Goal: Task Accomplishment & Management: Manage account settings

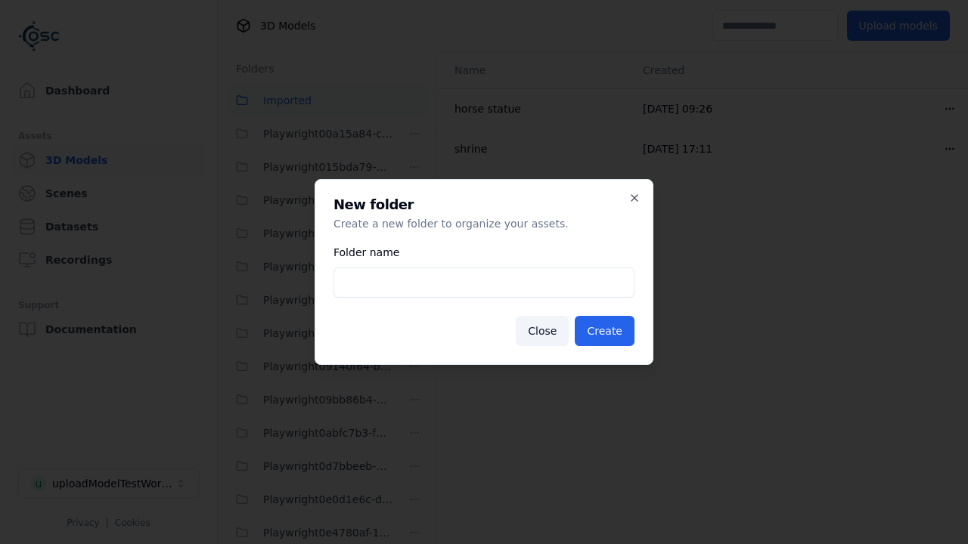
scroll to position [4724, 0]
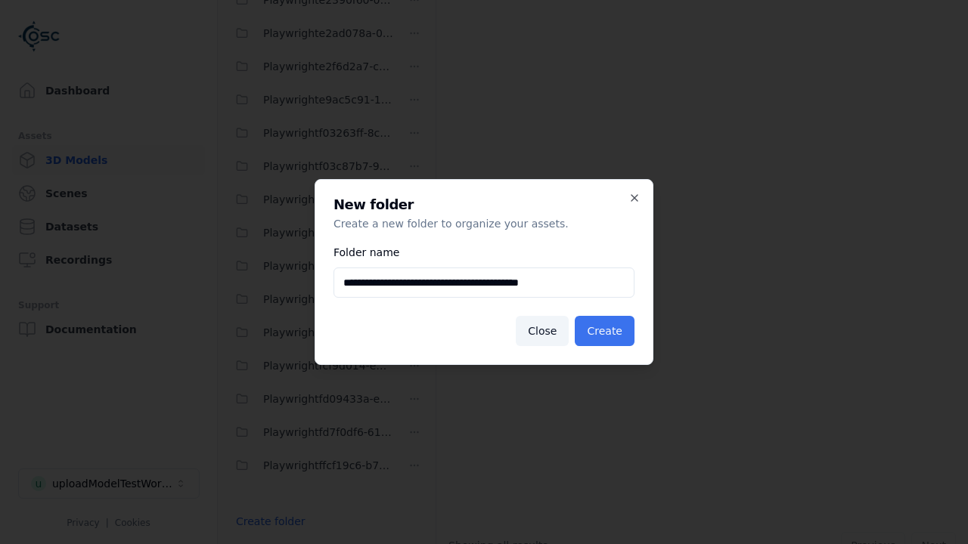
type input "**********"
click at [607, 331] on button "Create" at bounding box center [604, 331] width 60 height 30
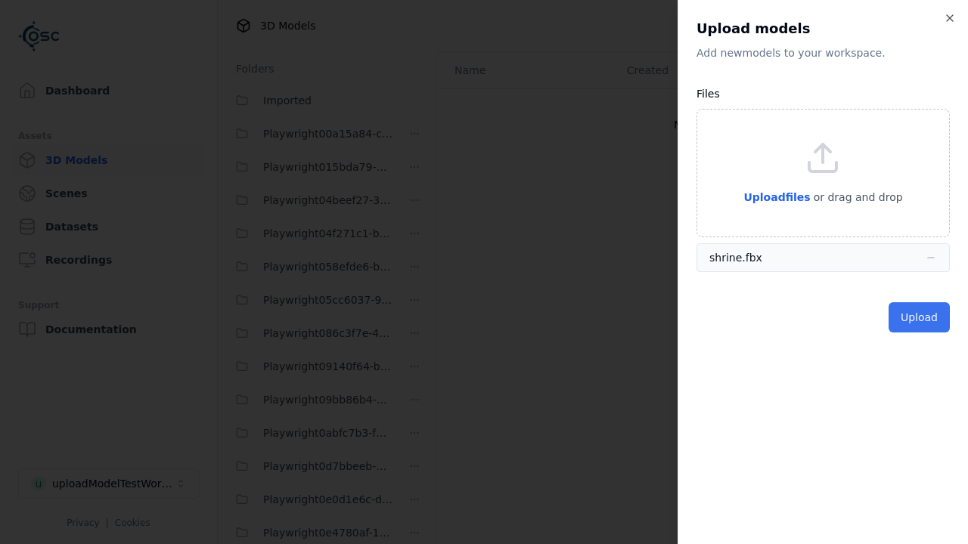
click at [921, 317] on button "Upload" at bounding box center [918, 317] width 61 height 30
